Goal: Transaction & Acquisition: Purchase product/service

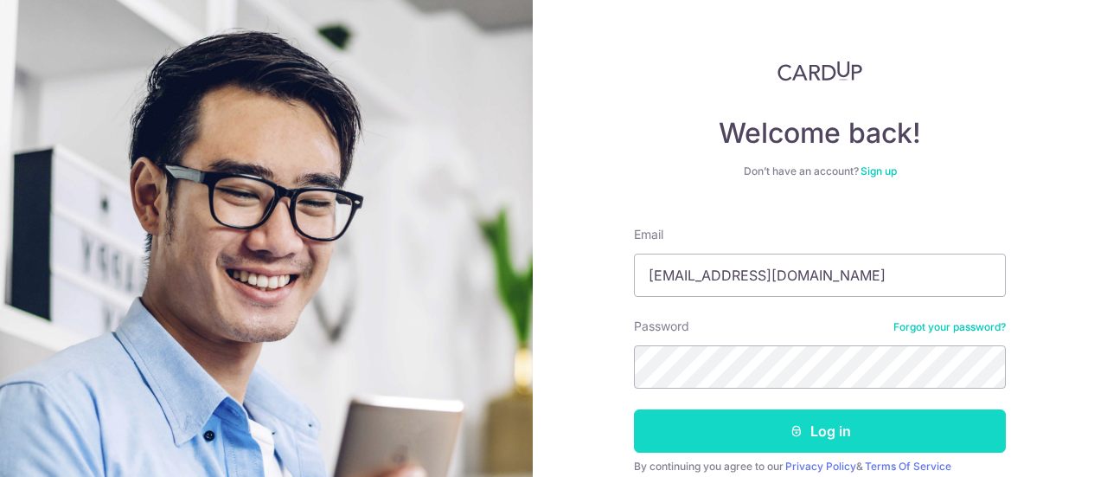
click at [782, 450] on button "Log in" at bounding box center [820, 430] width 372 height 43
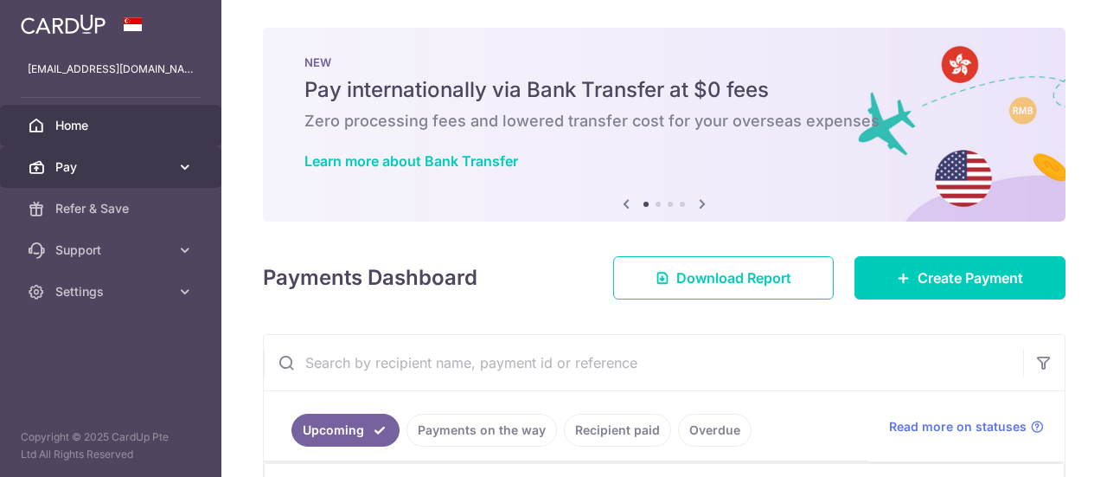
click at [176, 158] on link "Pay" at bounding box center [110, 167] width 221 height 42
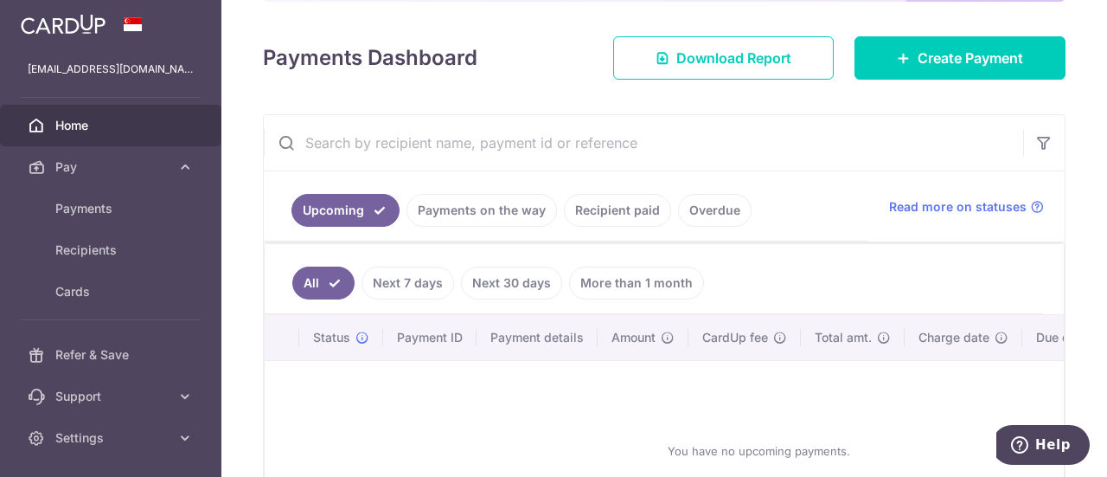
scroll to position [260, 0]
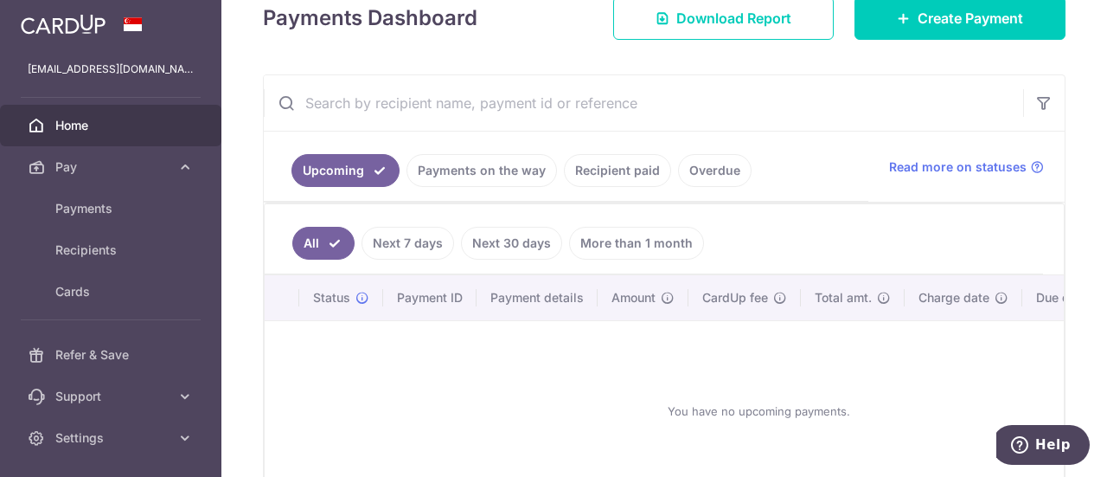
click at [638, 170] on link "Recipient paid" at bounding box center [617, 170] width 107 height 33
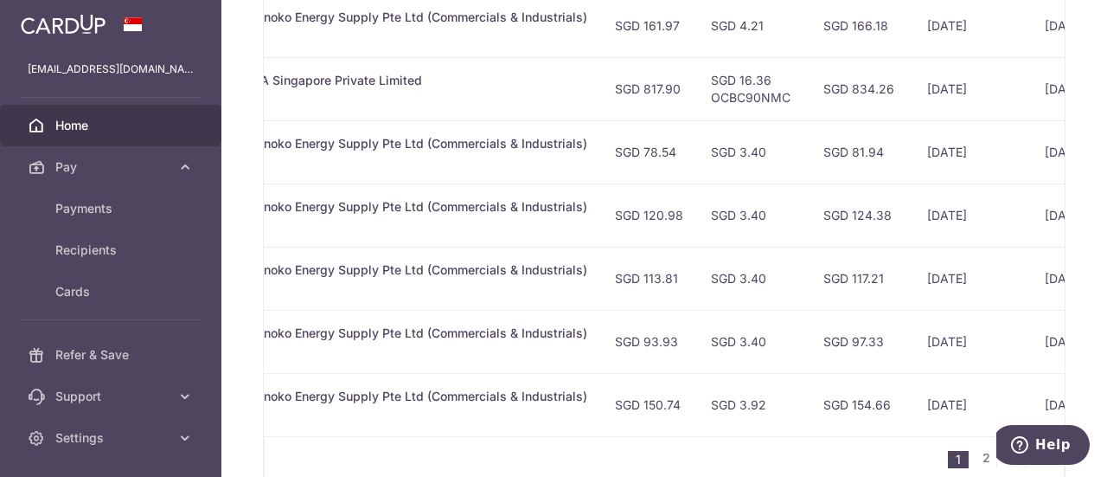
scroll to position [789, 0]
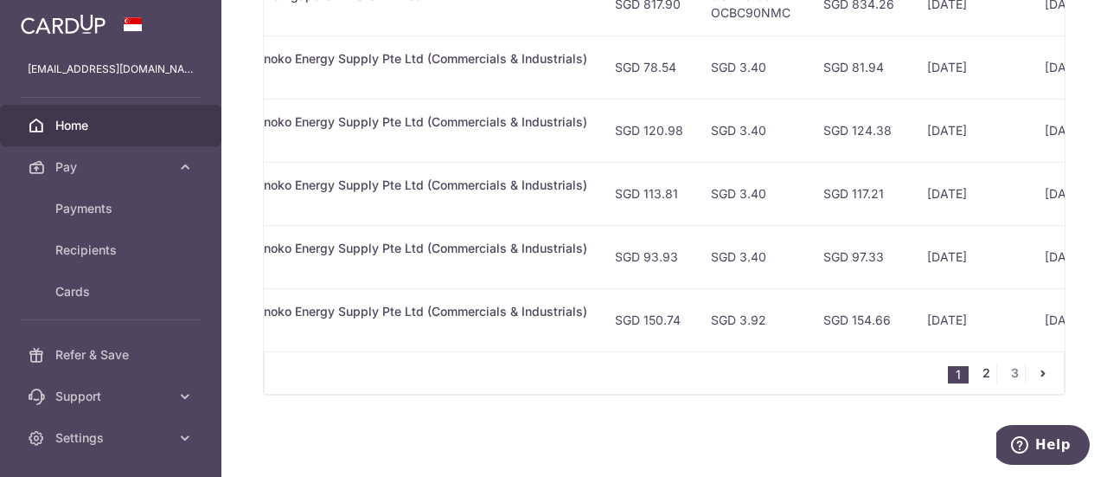
click at [976, 375] on link "2" at bounding box center [986, 372] width 21 height 21
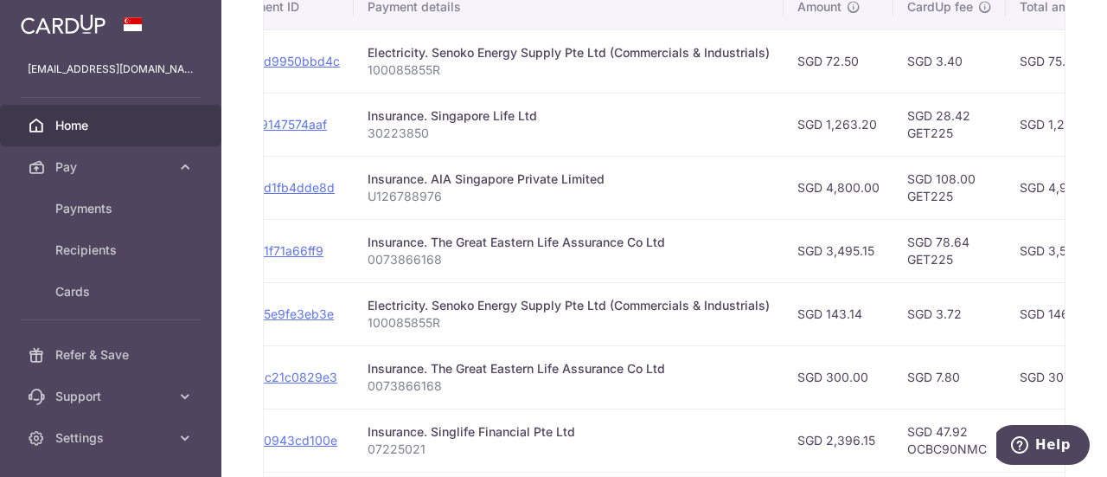
scroll to position [443, 0]
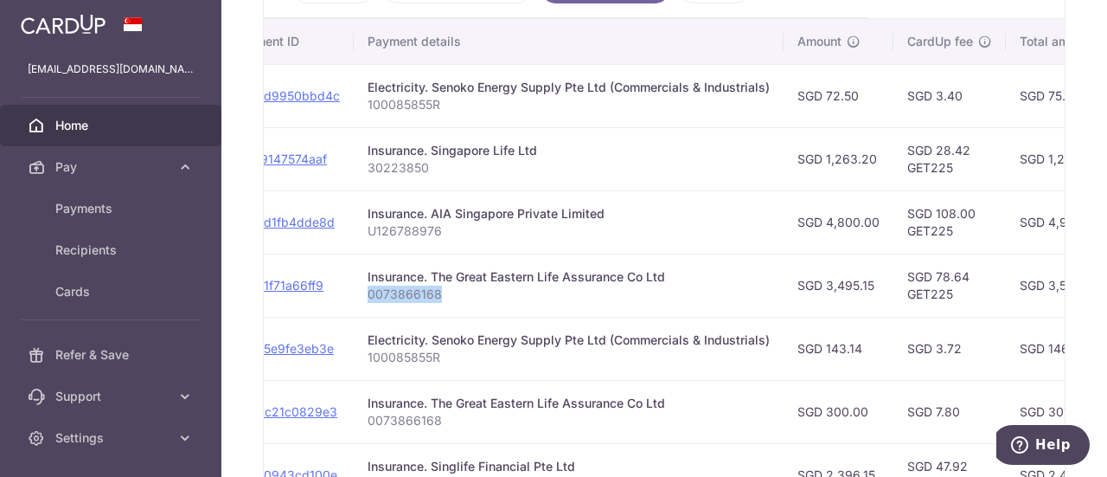
drag, startPoint x: 443, startPoint y: 298, endPoint x: 363, endPoint y: 297, distance: 79.6
click at [363, 297] on td "Insurance. The Great Eastern Life Assurance Co Ltd 0073866168" at bounding box center [569, 284] width 430 height 63
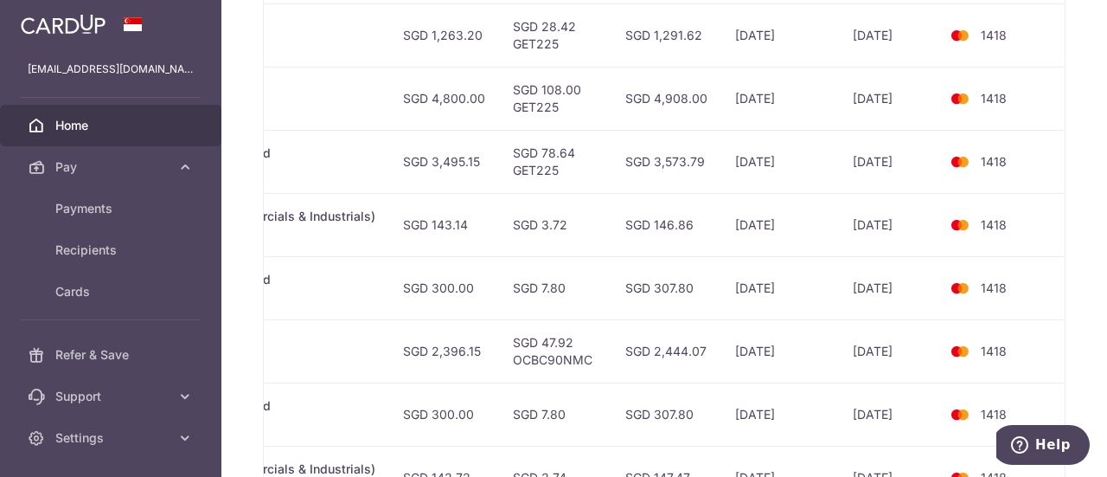
scroll to position [529, 0]
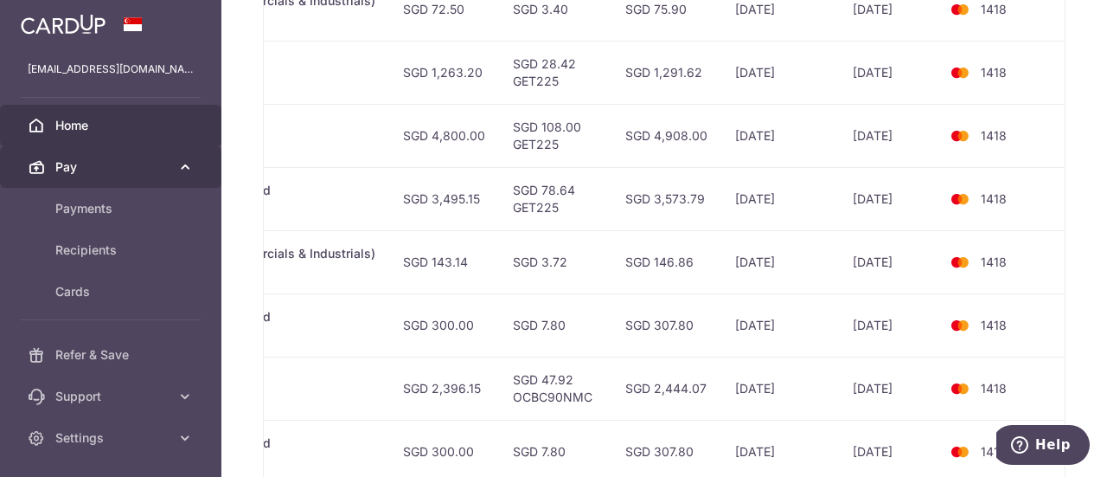
click at [80, 152] on link "Pay" at bounding box center [110, 167] width 221 height 42
click at [74, 158] on span "Pay" at bounding box center [112, 166] width 114 height 17
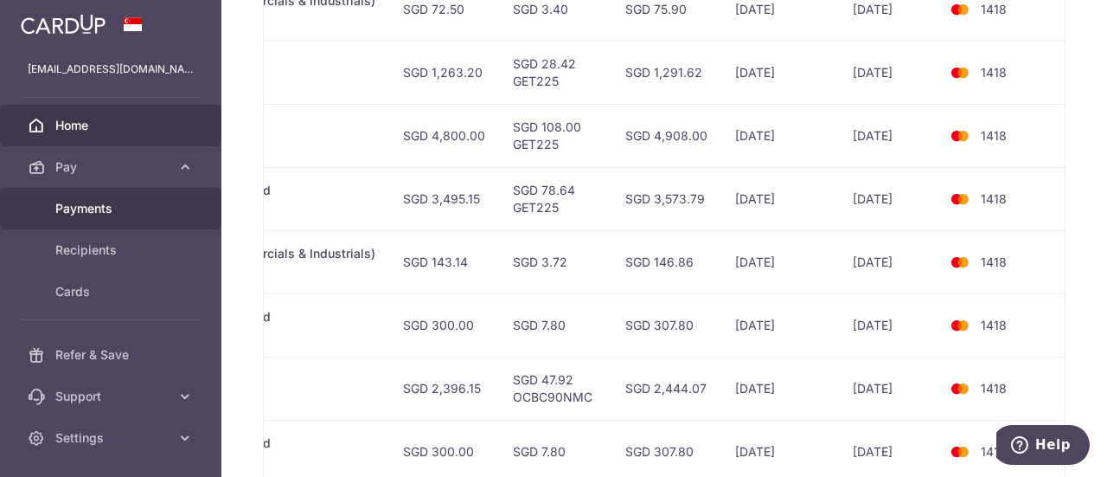
click at [88, 202] on span "Payments" at bounding box center [112, 208] width 114 height 17
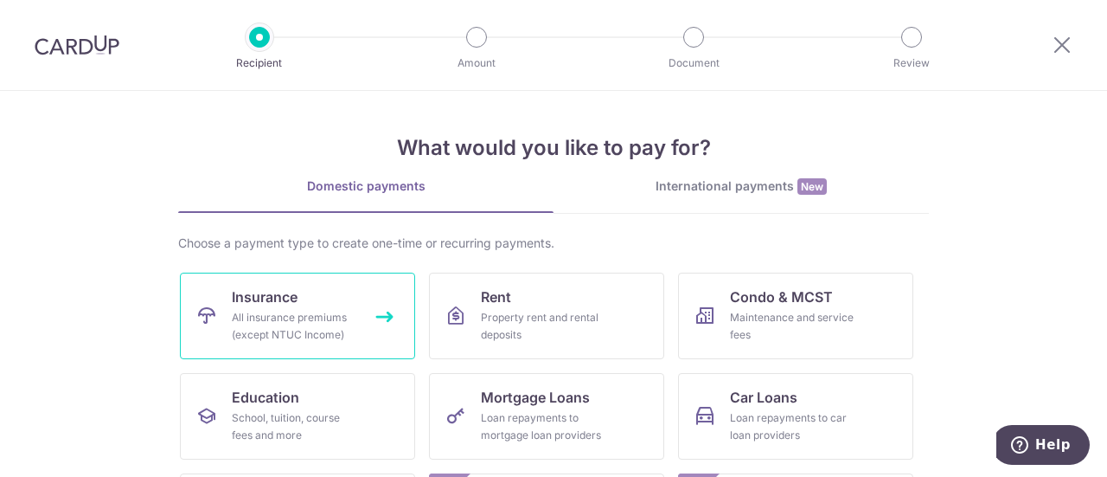
click at [358, 298] on link "Insurance All insurance premiums (except NTUC Income)" at bounding box center [297, 315] width 235 height 87
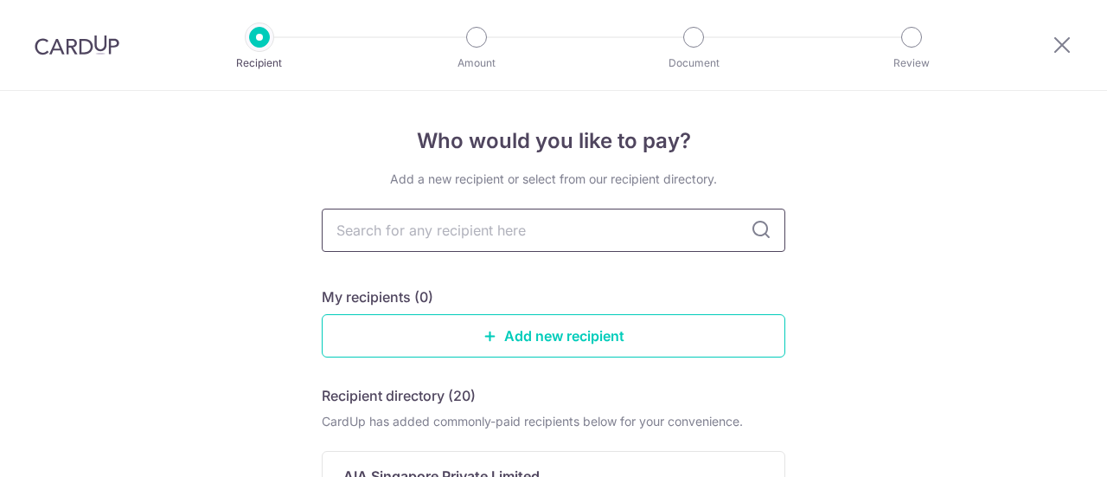
drag, startPoint x: 0, startPoint y: 0, endPoint x: 443, endPoint y: 247, distance: 506.9
click at [443, 247] on input "text" at bounding box center [554, 229] width 464 height 43
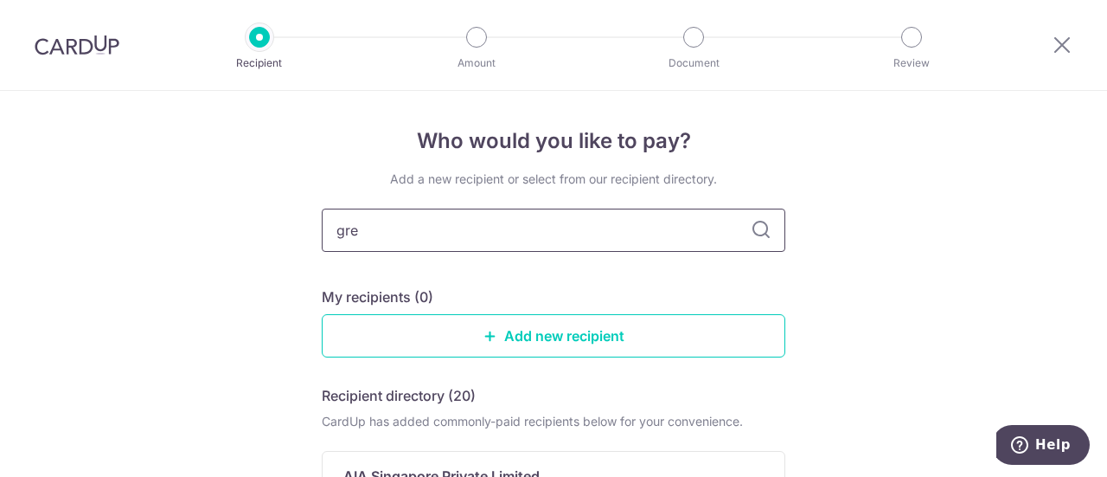
type input "grea"
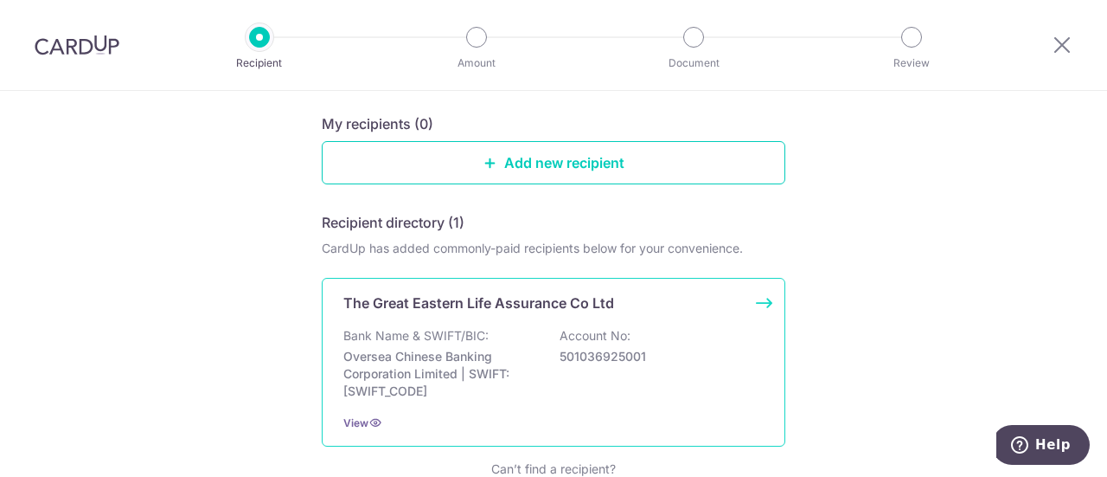
click at [463, 314] on div "The Great Eastern Life Assurance Co Ltd Bank Name & SWIFT/BIC: Oversea Chinese …" at bounding box center [554, 362] width 464 height 169
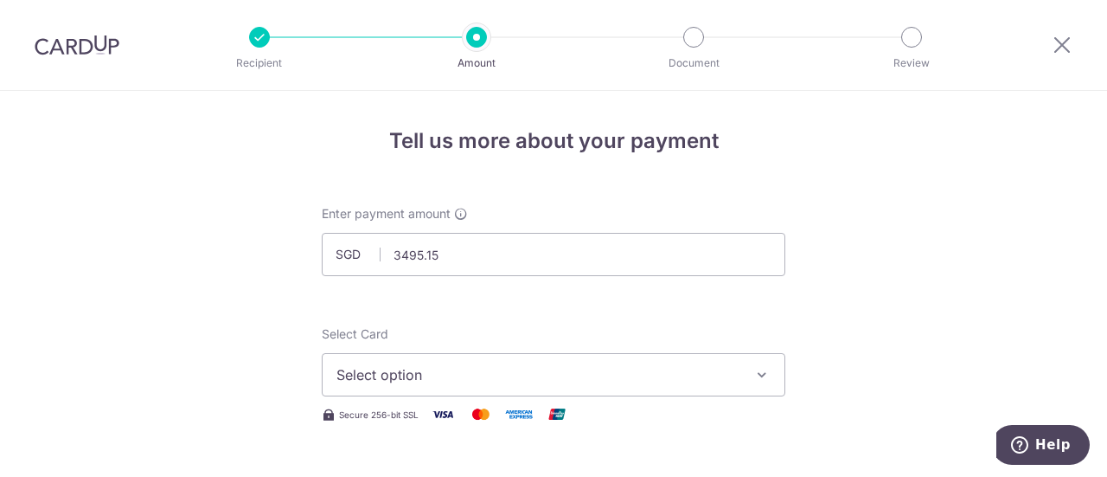
scroll to position [173, 0]
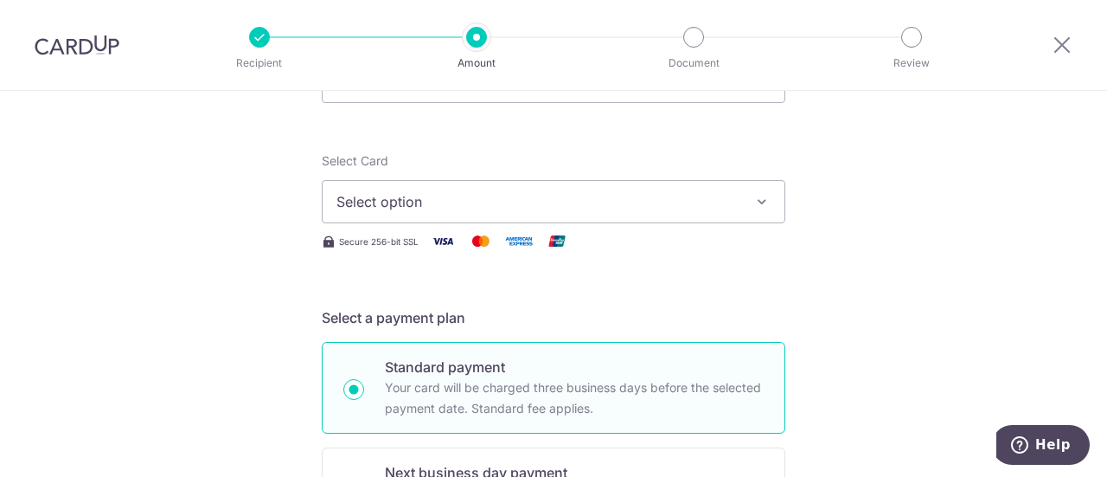
type input "3,495.15"
click at [327, 200] on button "Select option" at bounding box center [554, 201] width 464 height 43
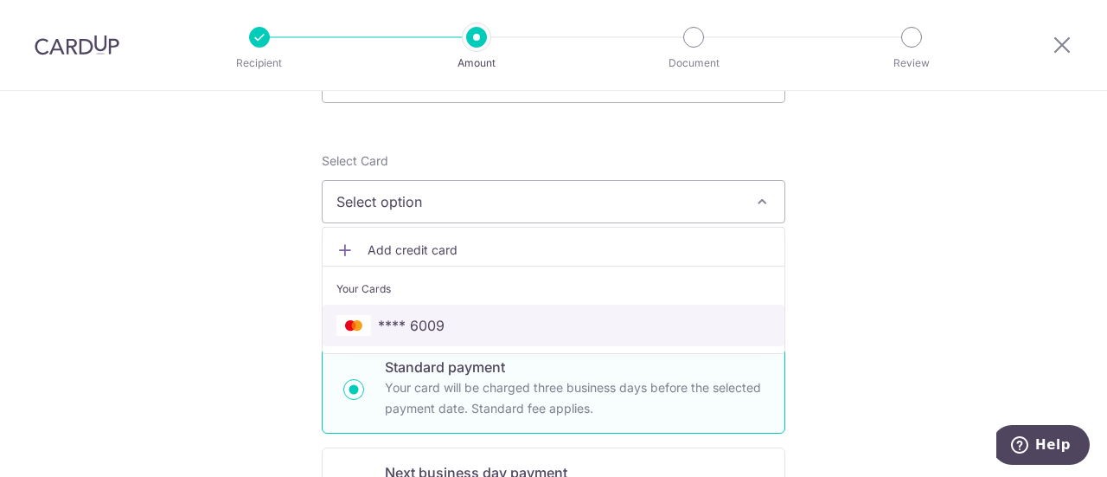
click at [410, 307] on link "**** 6009" at bounding box center [554, 325] width 462 height 42
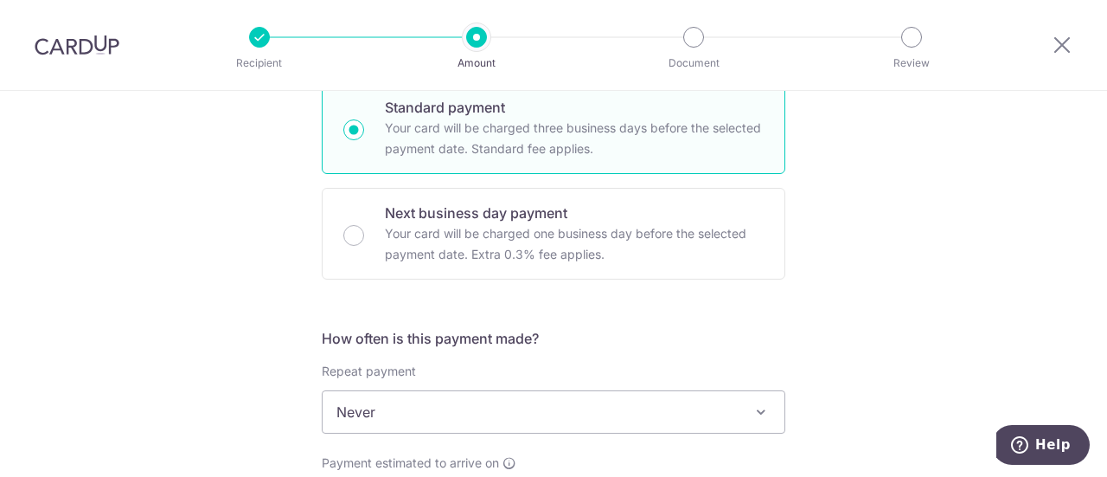
scroll to position [606, 0]
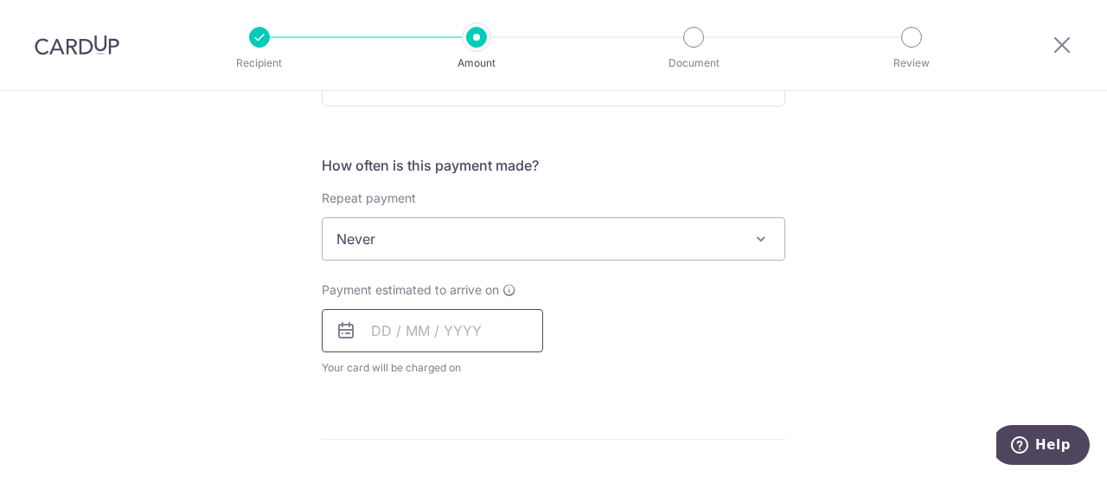
click at [397, 324] on input "text" at bounding box center [432, 330] width 221 height 43
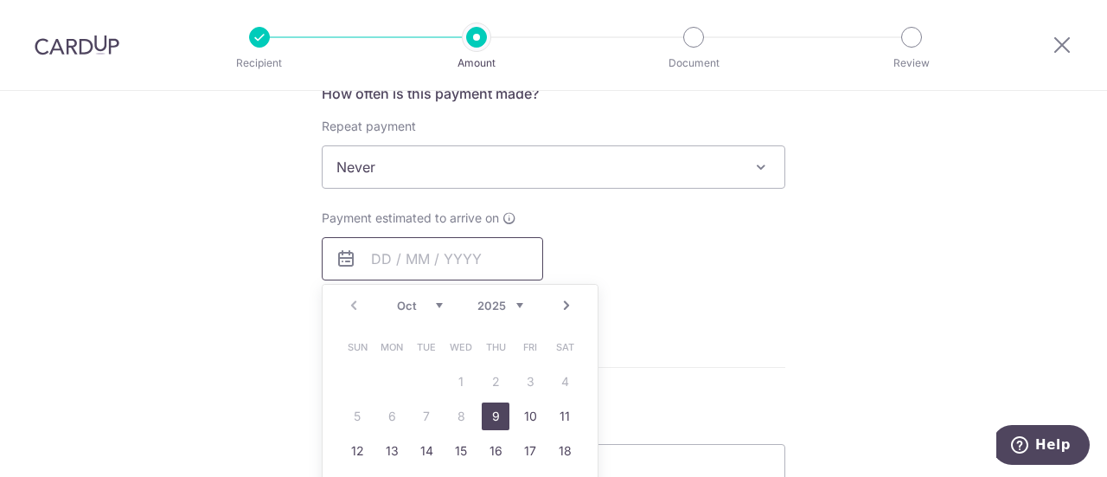
scroll to position [779, 0]
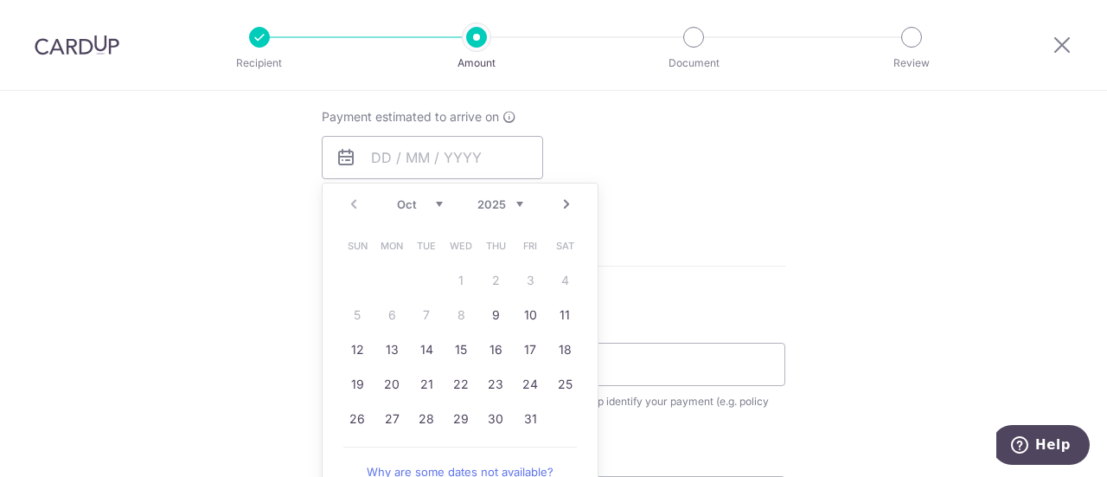
click at [734, 240] on form "Enter payment amount SGD 3,495.15 3495.15 Select Card **** 6009 Add credit card…" at bounding box center [554, 110] width 464 height 1369
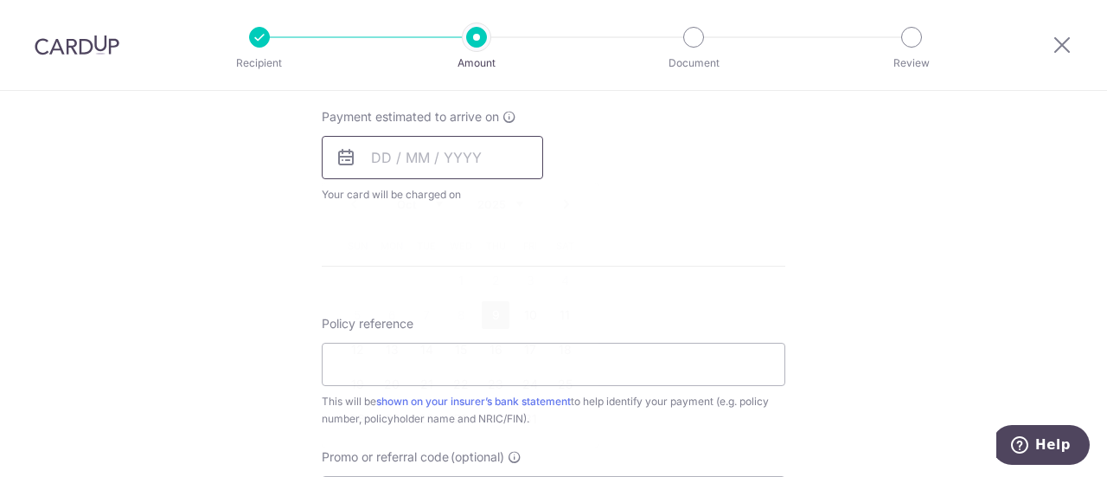
click at [453, 157] on input "text" at bounding box center [432, 157] width 221 height 43
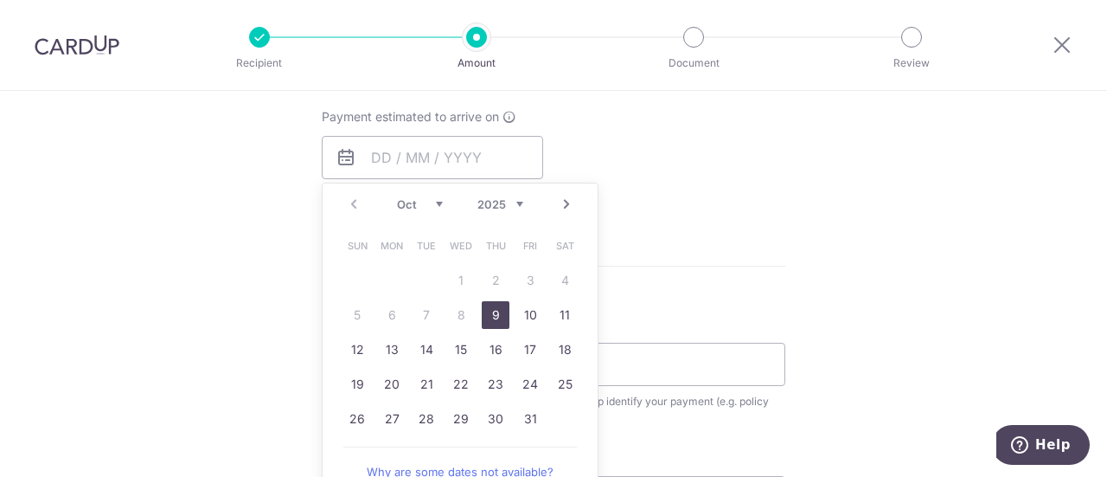
click at [483, 307] on link "9" at bounding box center [496, 315] width 28 height 28
type input "09/10/2025"
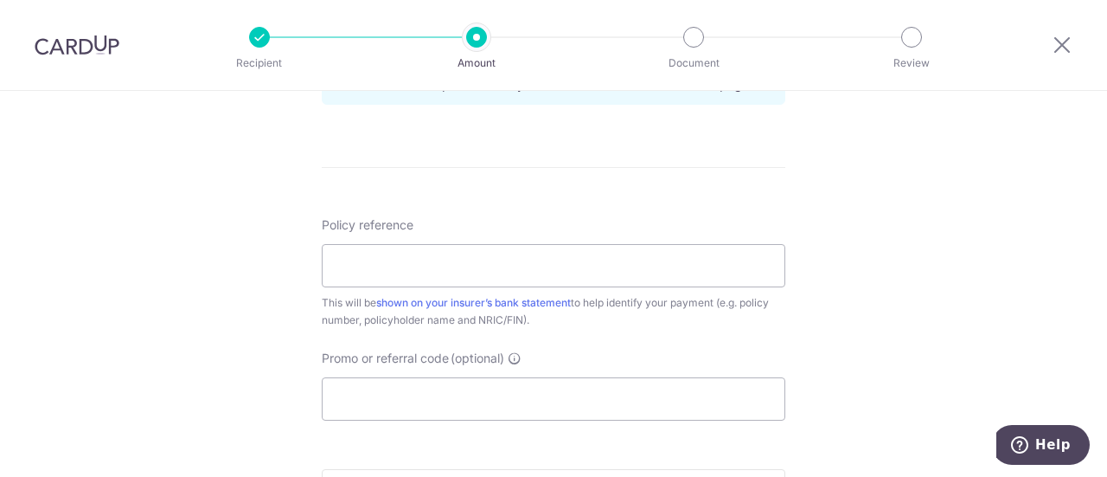
scroll to position [952, 0]
click at [359, 262] on input "Policy reference" at bounding box center [554, 261] width 464 height 43
paste input "ENGIE Eileen, Eric, and Soon Seng a"
type input "ENGIE Eileen, Eric, and Soon Seng a"
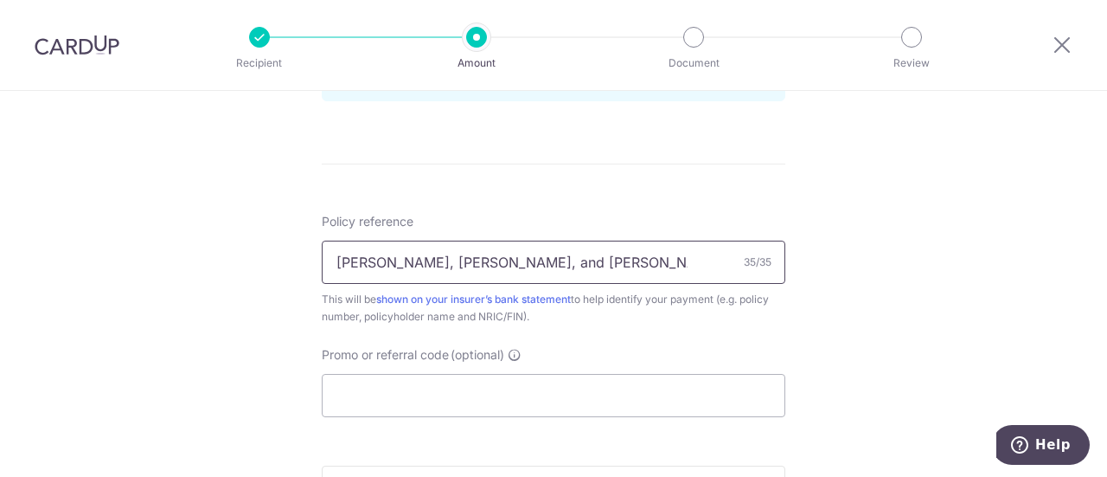
drag, startPoint x: 593, startPoint y: 255, endPoint x: 80, endPoint y: 244, distance: 513.9
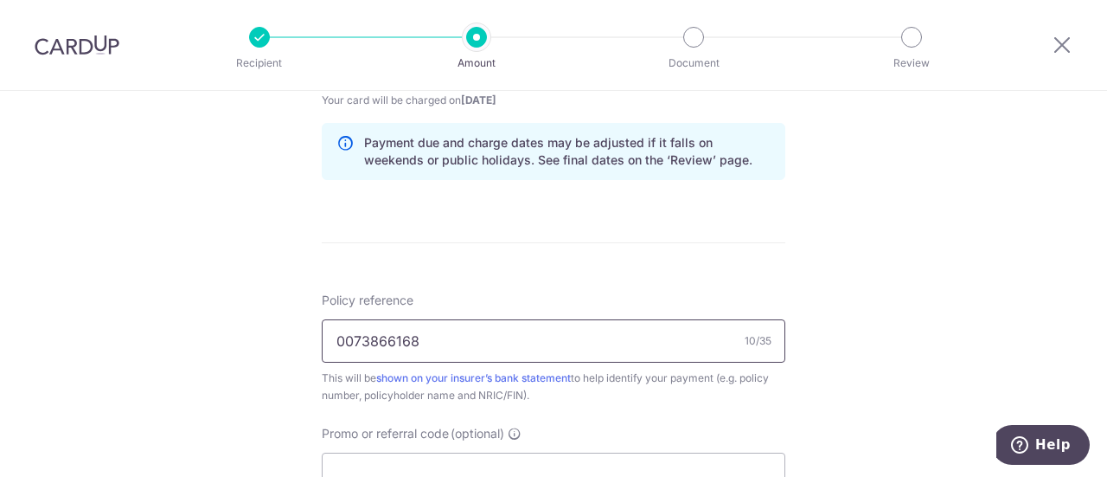
scroll to position [1125, 0]
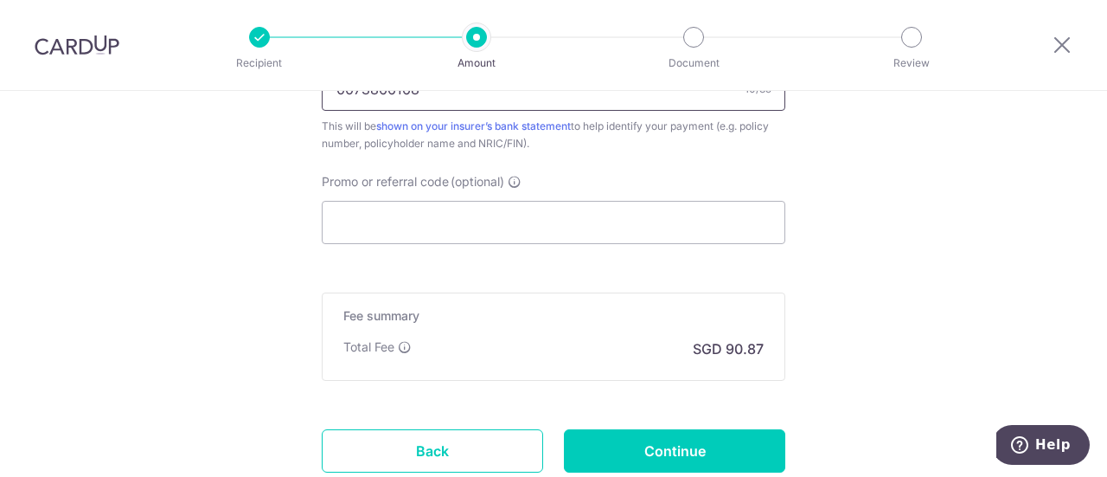
type input "0073866168"
click at [483, 221] on input "Promo or referral code (optional)" at bounding box center [554, 222] width 464 height 43
paste input "OCBC90NMC"
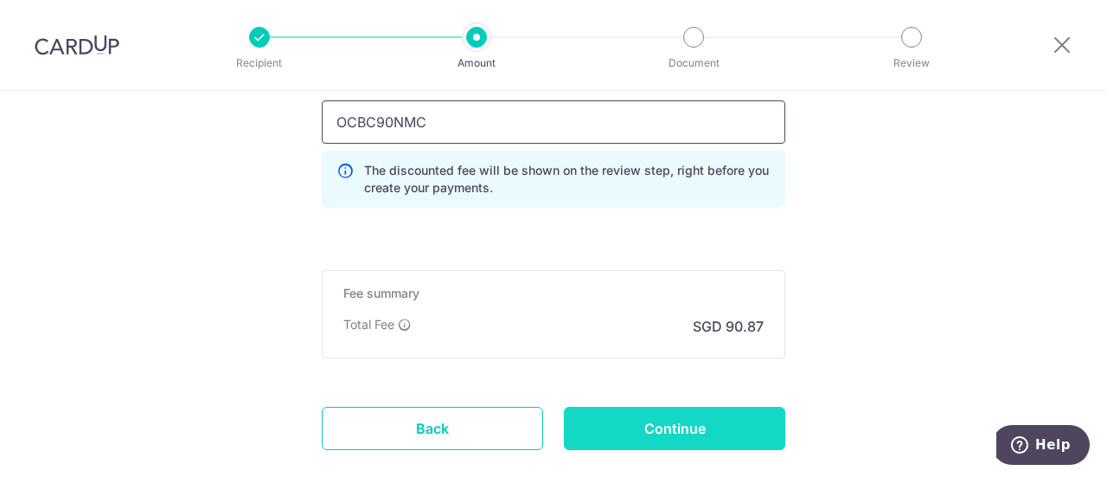
scroll to position [1298, 0]
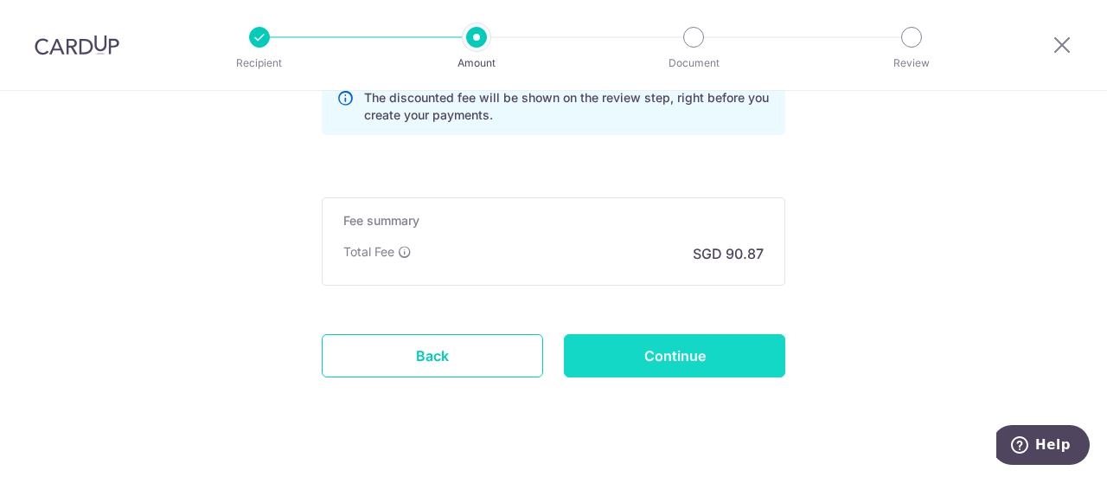
type input "OCBC90NMC"
click at [595, 348] on input "Continue" at bounding box center [674, 355] width 221 height 43
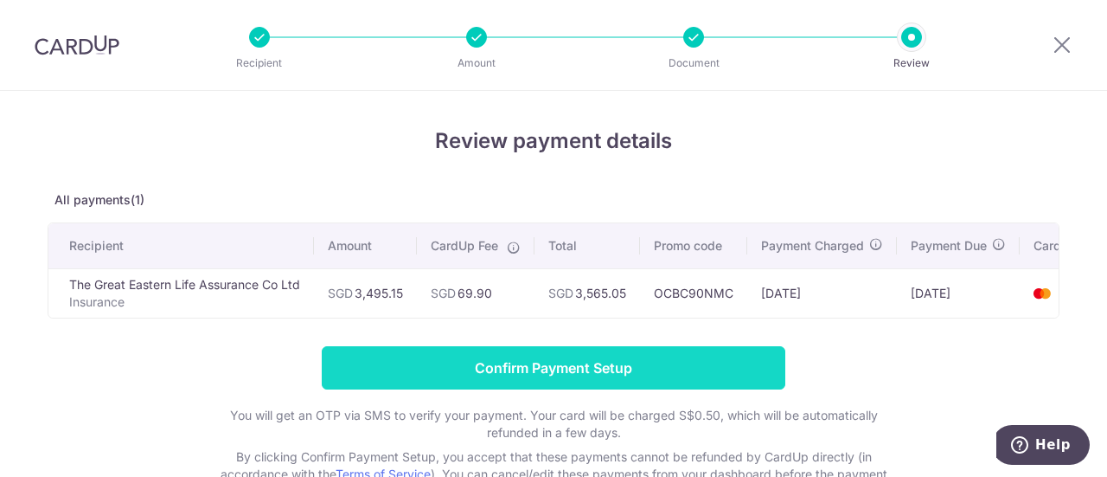
click at [435, 368] on input "Confirm Payment Setup" at bounding box center [554, 367] width 464 height 43
